Goal: Task Accomplishment & Management: Manage account settings

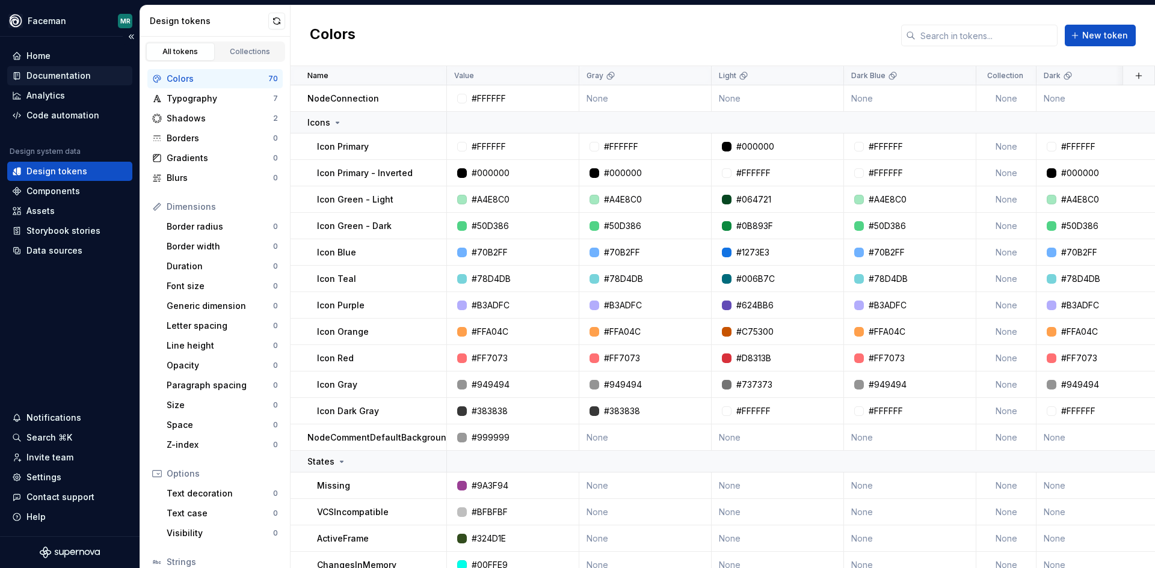
click at [42, 81] on div "Documentation" at bounding box center [58, 76] width 64 height 12
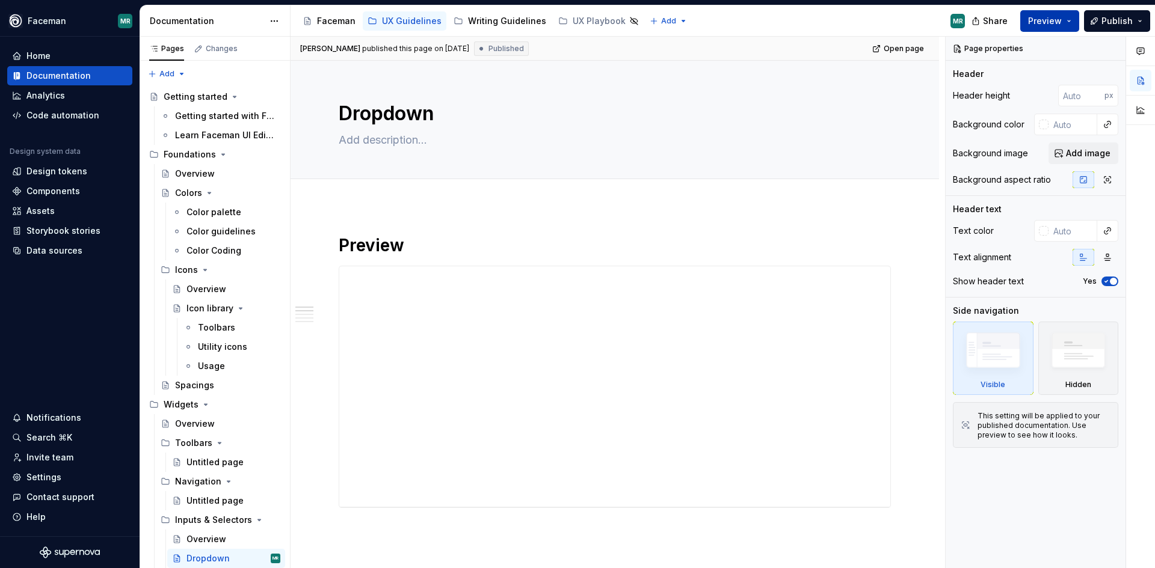
click at [1048, 29] on button "Preview" at bounding box center [1049, 21] width 59 height 22
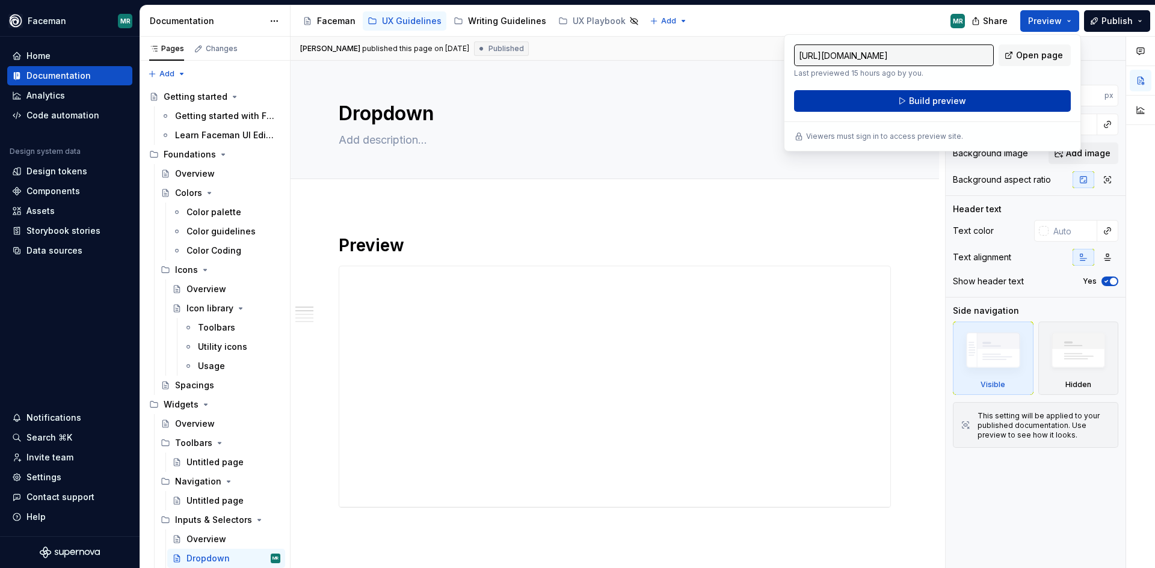
click at [1030, 102] on button "Build preview" at bounding box center [932, 101] width 277 height 22
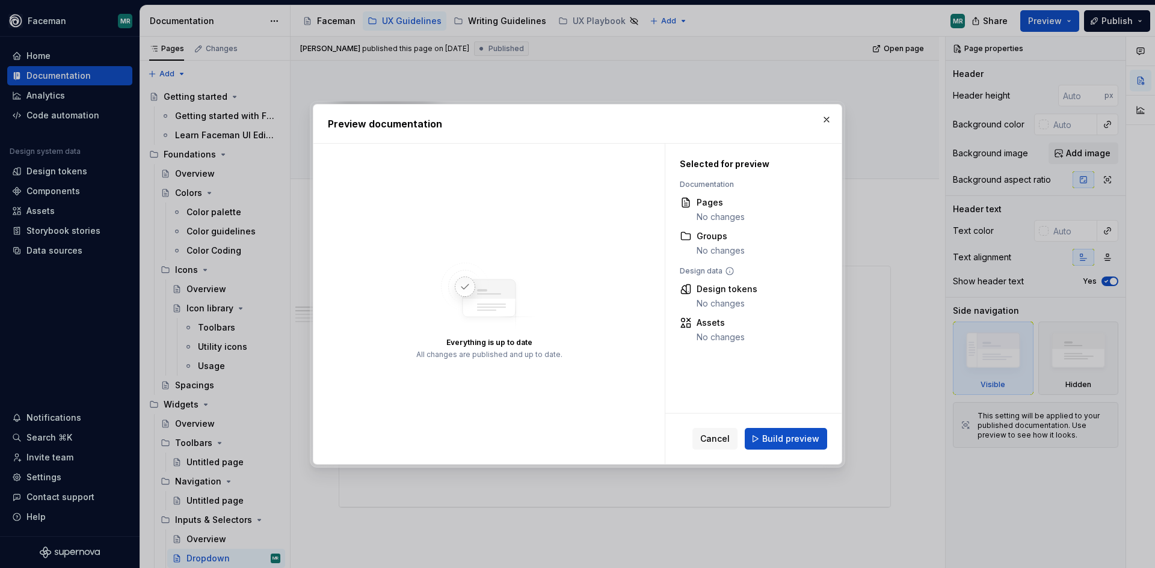
click at [795, 446] on button "Build preview" at bounding box center [786, 439] width 82 height 22
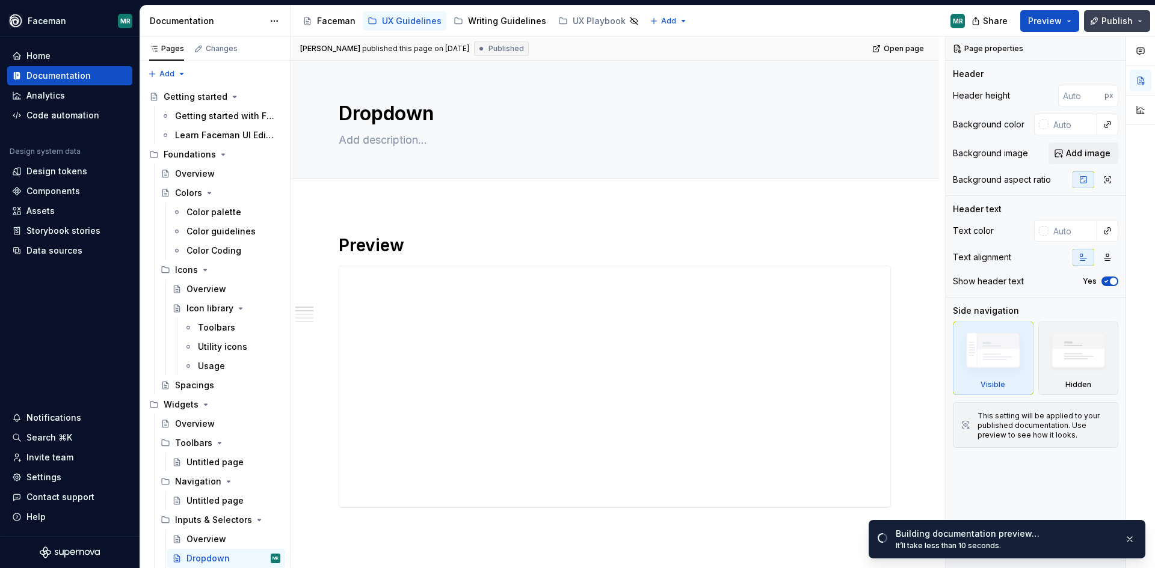
click at [1143, 23] on button "Publish" at bounding box center [1117, 21] width 66 height 22
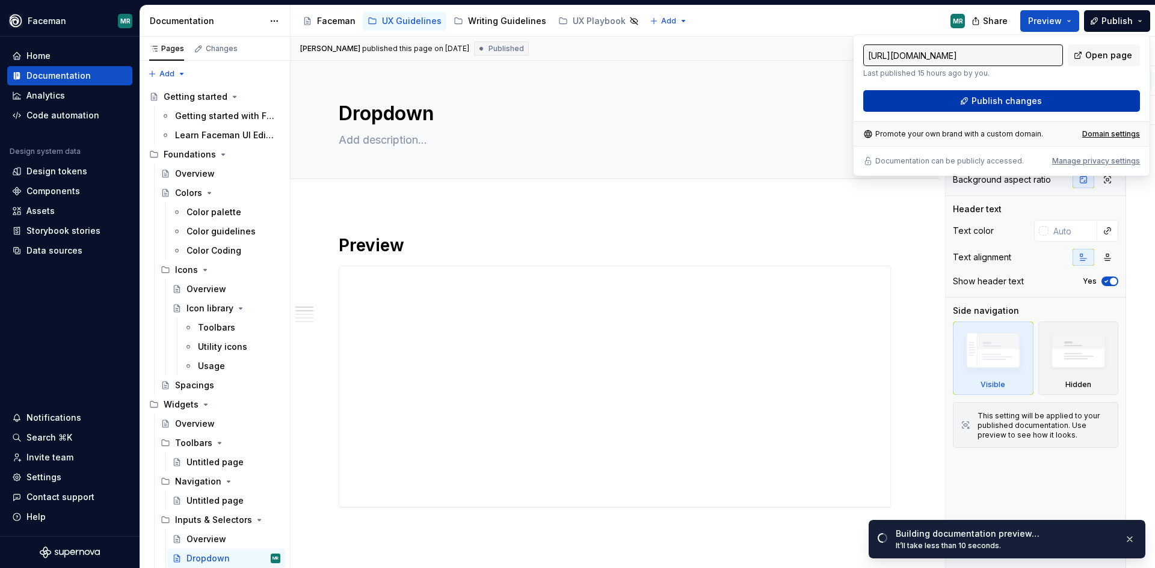
click at [1067, 99] on button "Publish changes" at bounding box center [1001, 101] width 277 height 22
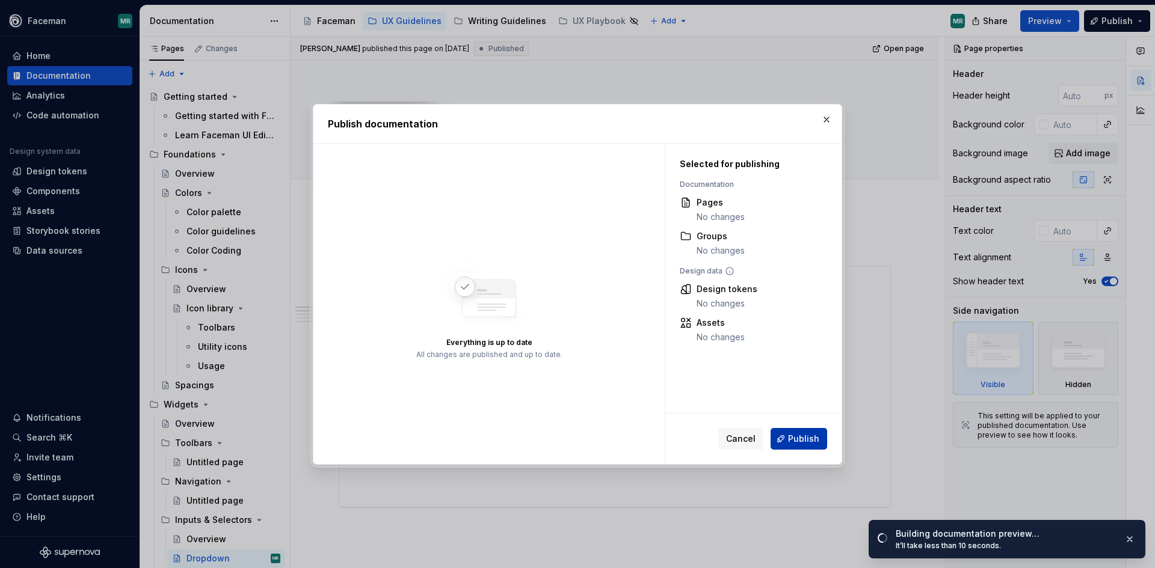
click at [793, 438] on span "Publish" at bounding box center [803, 439] width 31 height 12
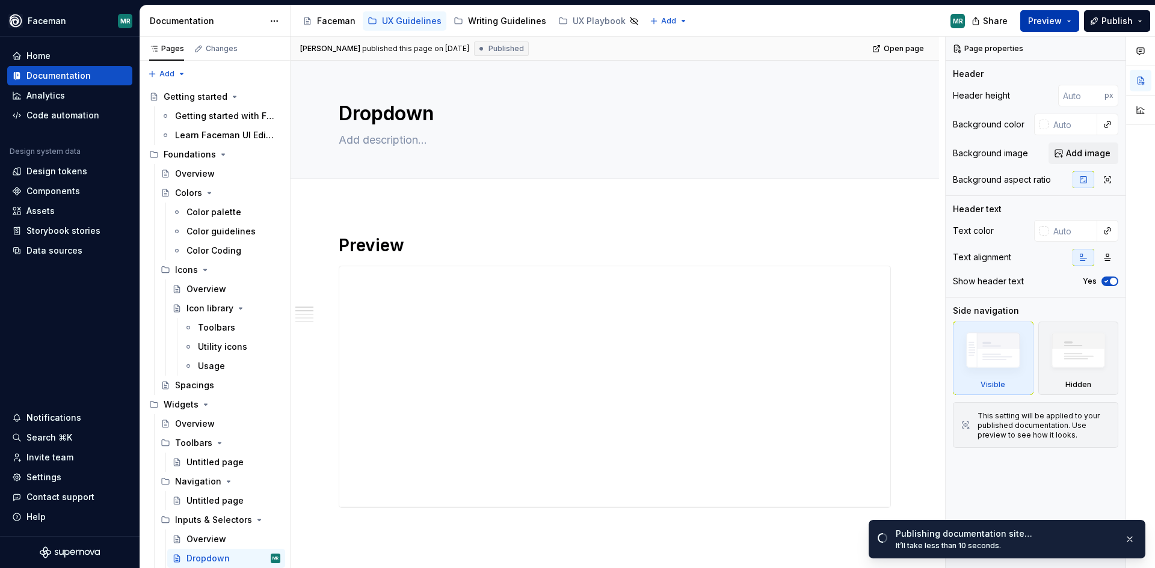
click at [1074, 20] on button "Preview" at bounding box center [1049, 21] width 59 height 22
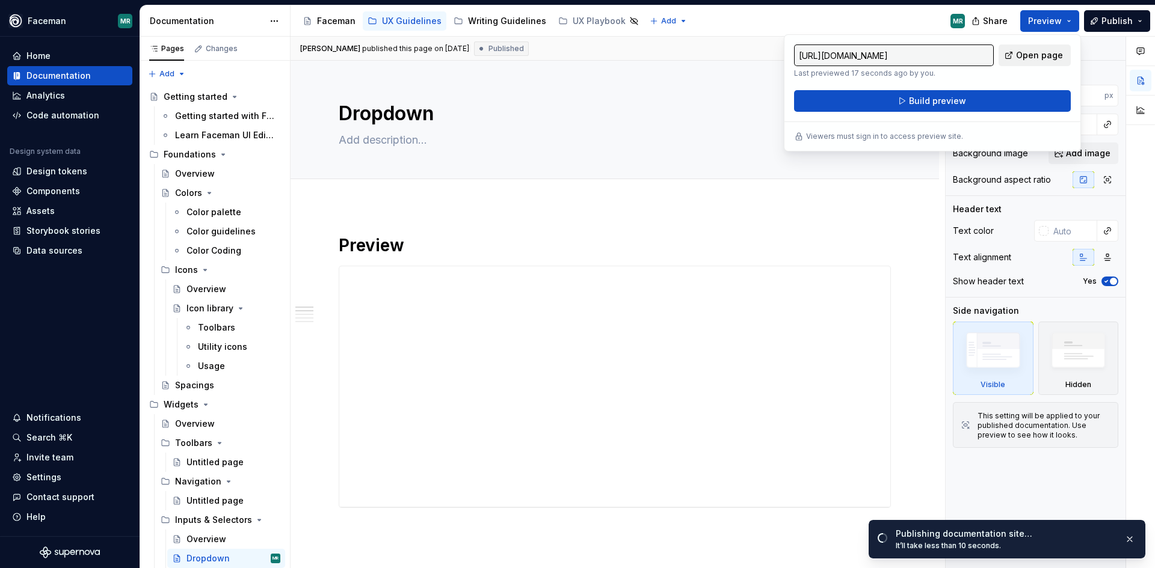
click at [1046, 55] on span "Open page" at bounding box center [1039, 55] width 47 height 12
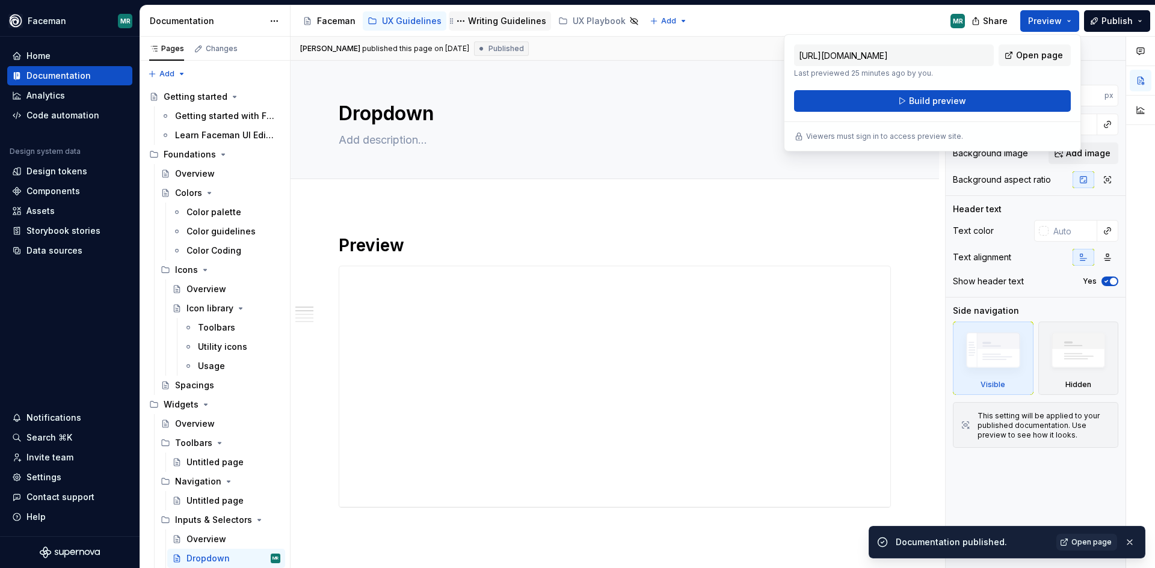
click at [509, 19] on div "Writing Guidelines" at bounding box center [507, 21] width 78 height 12
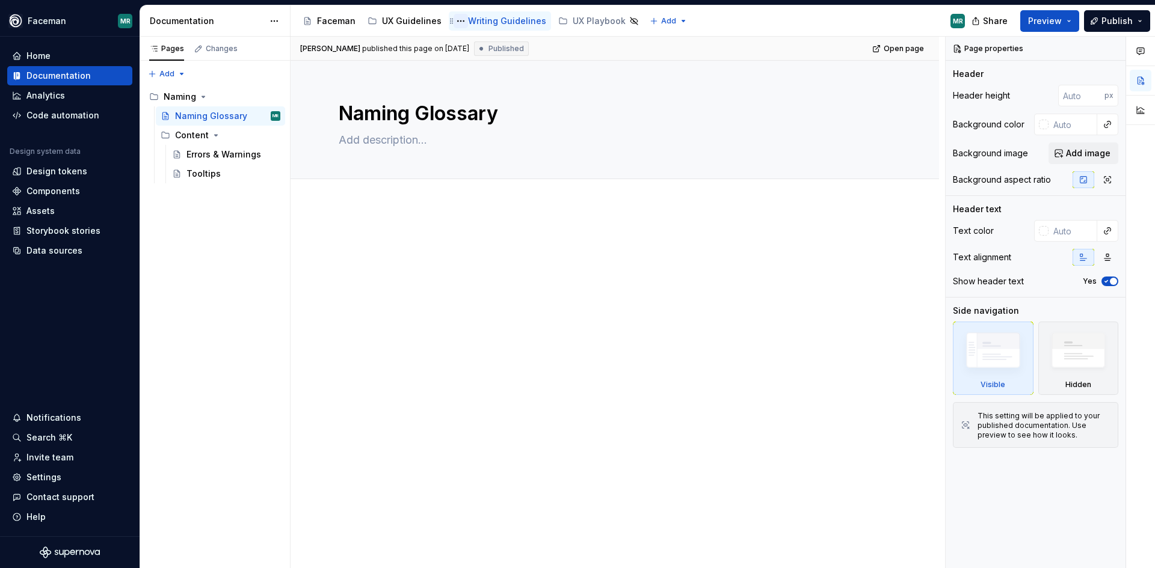
drag, startPoint x: 489, startPoint y: 22, endPoint x: 457, endPoint y: 19, distance: 32.6
click at [457, 19] on button "Page tree" at bounding box center [461, 21] width 14 height 14
type textarea "*"
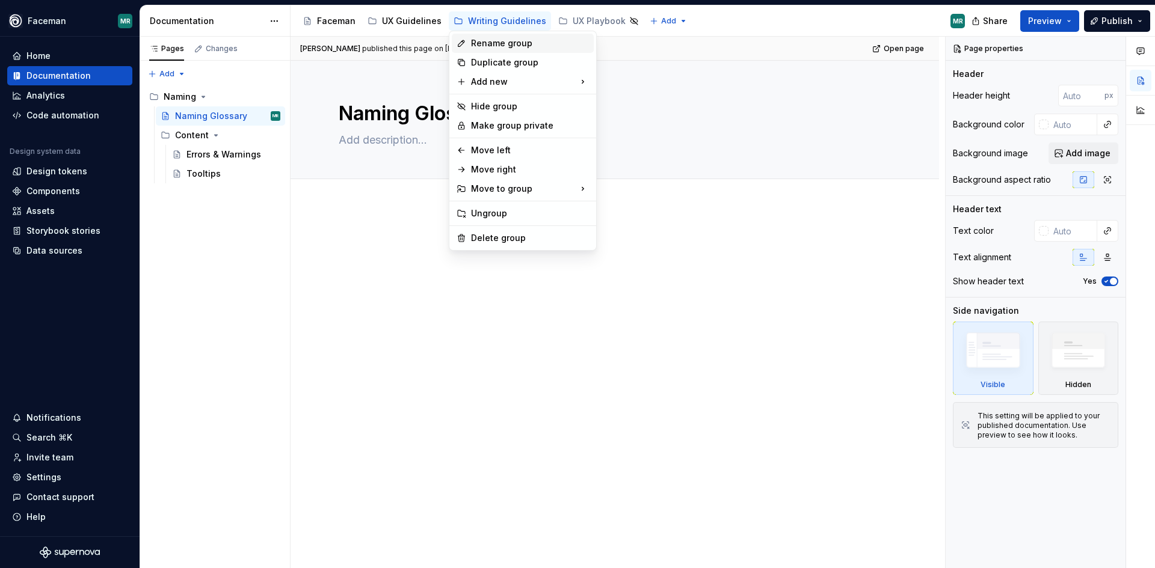
click at [477, 36] on div "Rename group" at bounding box center [523, 43] width 142 height 19
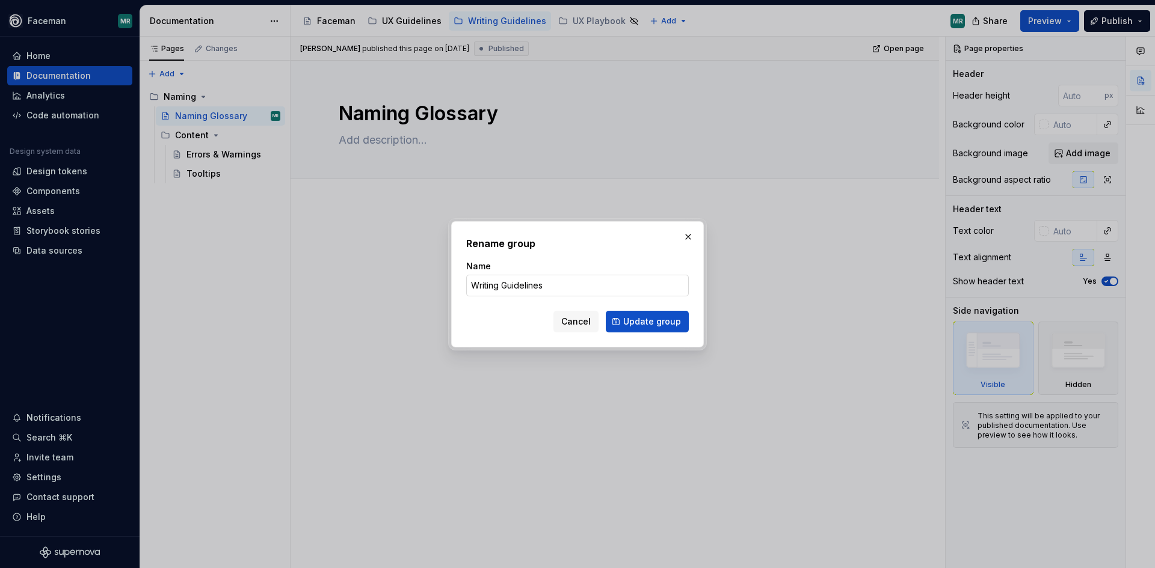
click at [485, 284] on input "Writing Guidelines" at bounding box center [577, 286] width 223 height 22
drag, startPoint x: 499, startPoint y: 286, endPoint x: 452, endPoint y: 277, distance: 48.4
click at [452, 280] on div "Rename group Name Writing Guidelines Cancel Update group" at bounding box center [577, 284] width 253 height 126
type input "Content Guidelines"
click at [648, 333] on div "Rename group Name Content Guidelines Cancel Update group" at bounding box center [577, 284] width 253 height 126
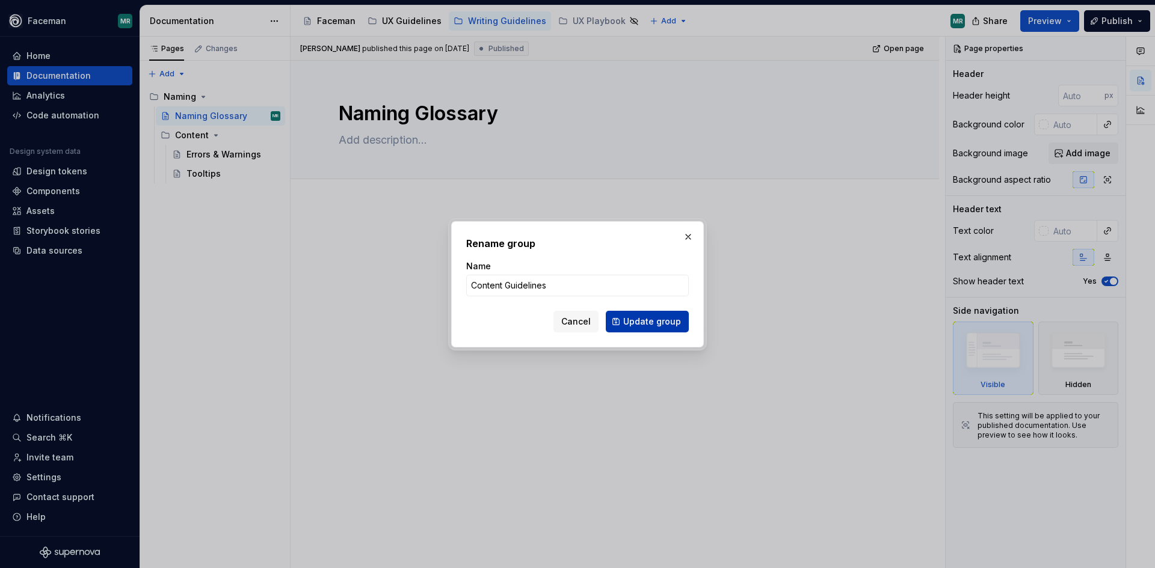
click at [648, 331] on button "Update group" at bounding box center [647, 322] width 83 height 22
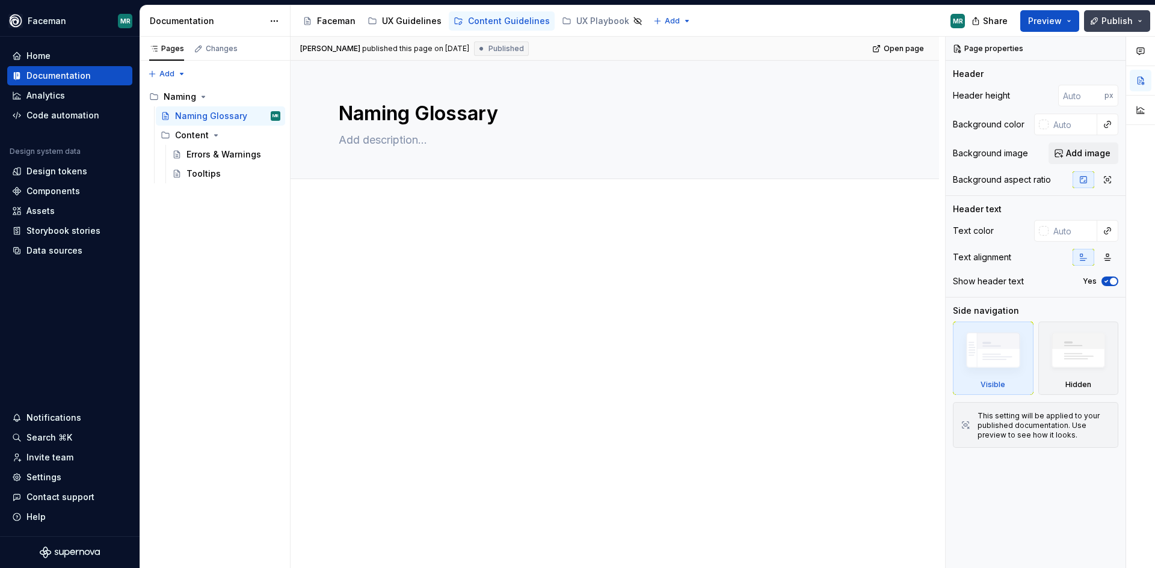
click at [1136, 25] on button "Publish" at bounding box center [1117, 21] width 66 height 22
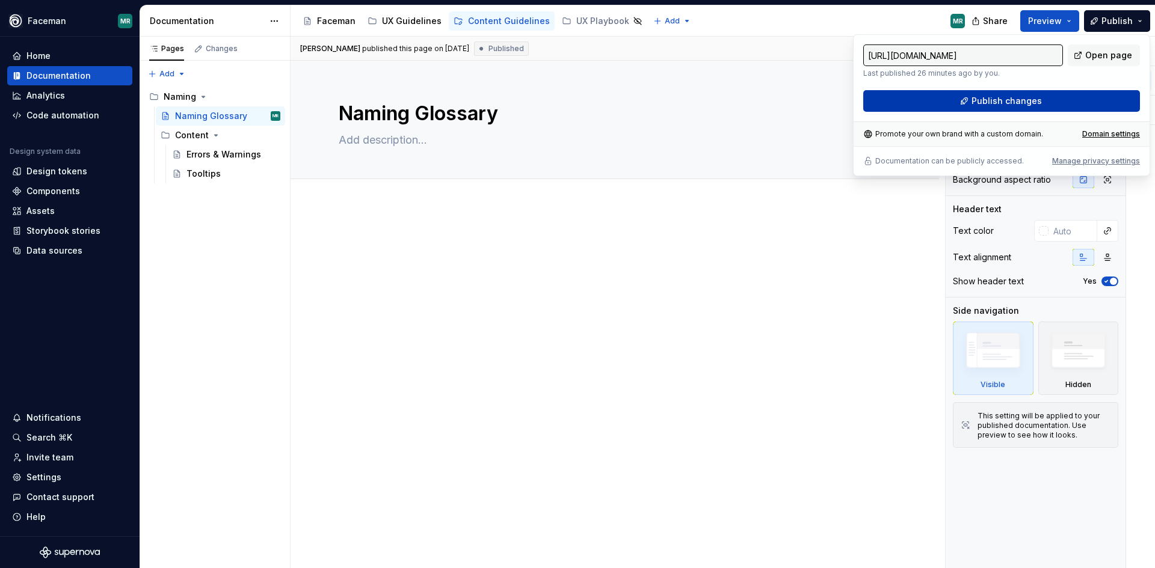
click at [1069, 102] on button "Publish changes" at bounding box center [1001, 101] width 277 height 22
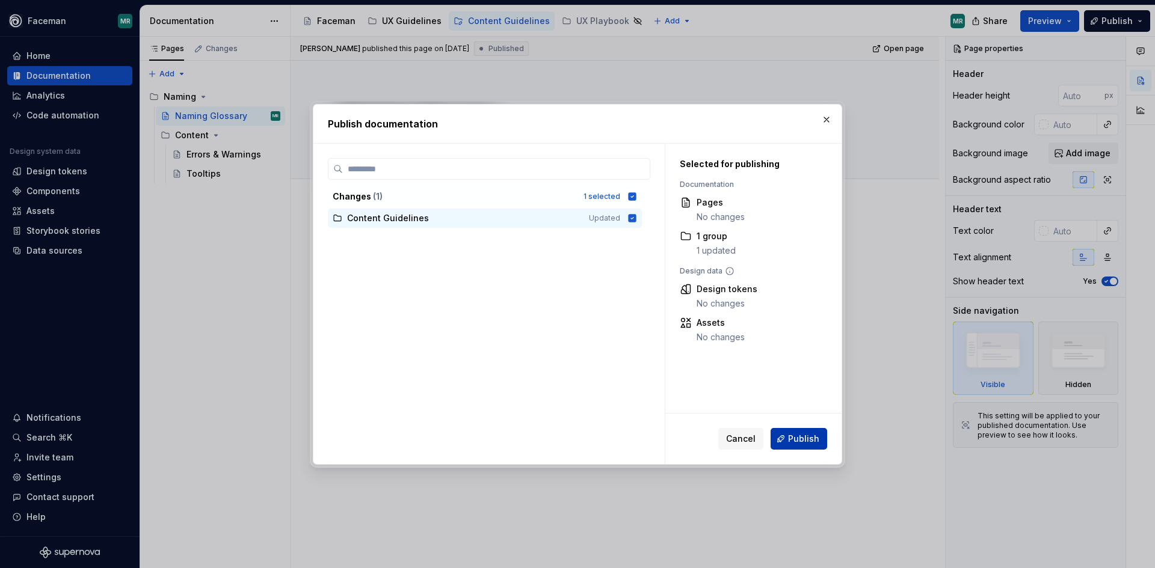
click at [800, 442] on span "Publish" at bounding box center [803, 439] width 31 height 12
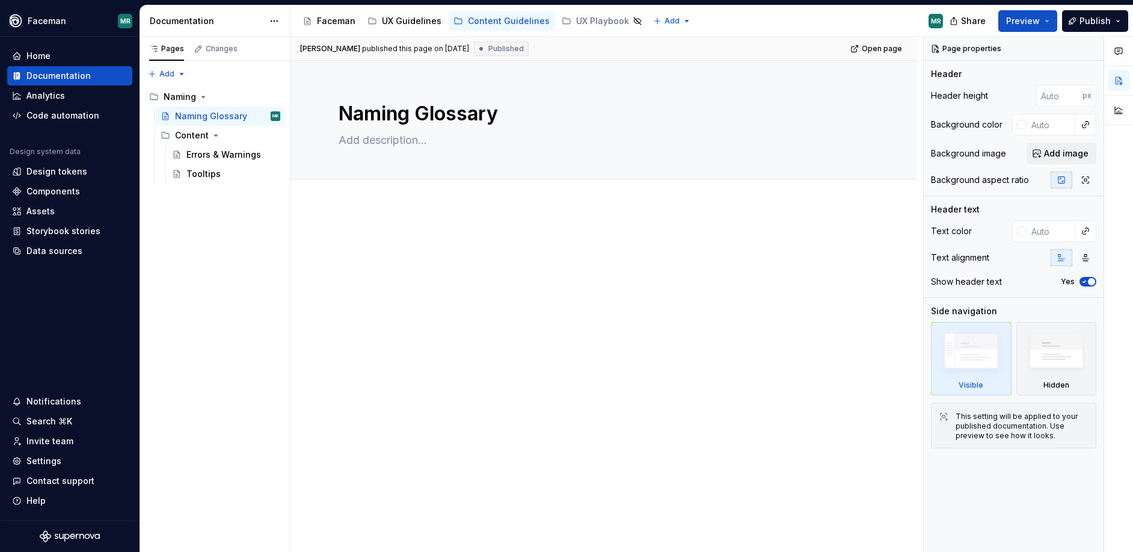
type textarea "*"
